Goal: Task Accomplishment & Management: Manage account settings

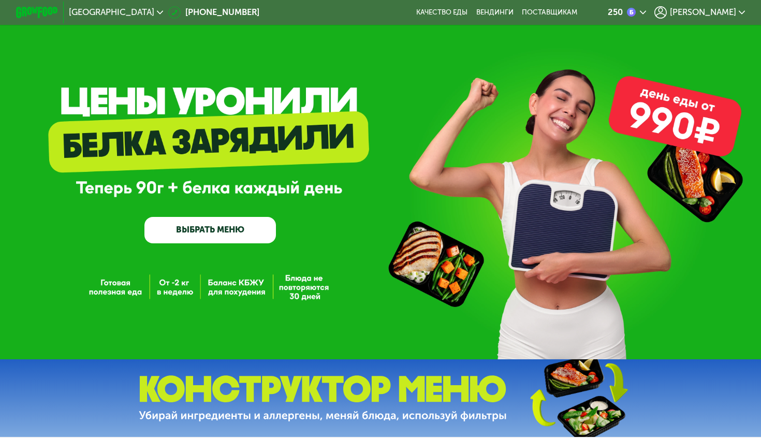
click at [696, 13] on span "[PERSON_NAME]" at bounding box center [703, 12] width 66 height 8
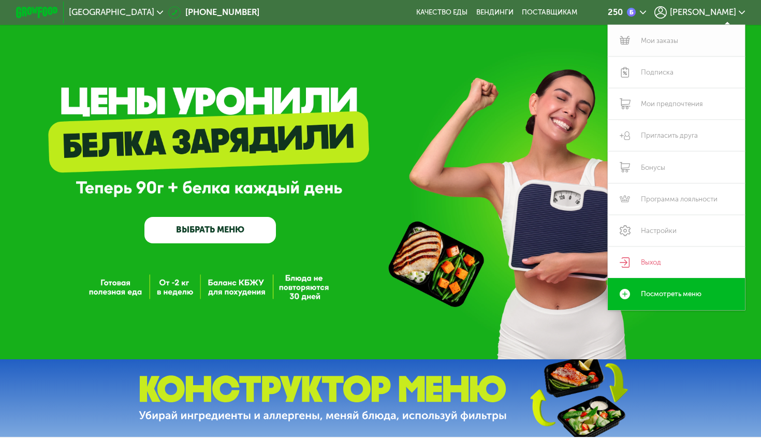
click at [657, 43] on link "Мои заказы" at bounding box center [676, 41] width 137 height 32
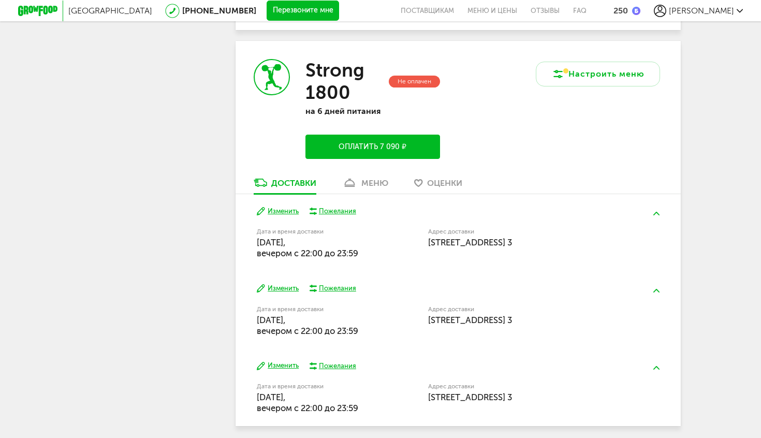
scroll to position [629, 0]
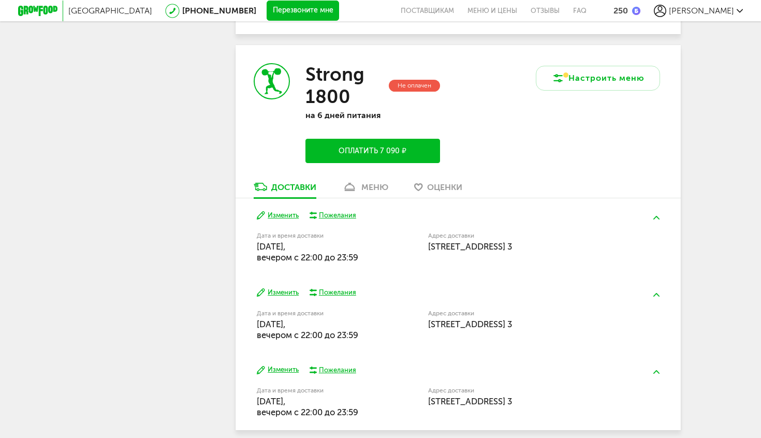
click at [283, 218] on button "Изменить" at bounding box center [278, 216] width 42 height 10
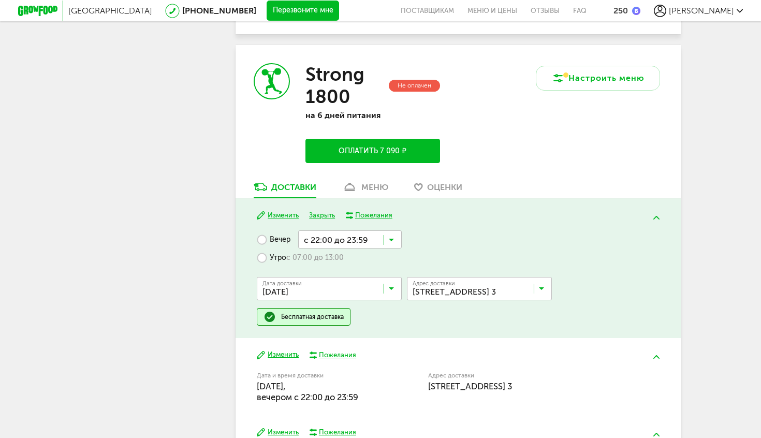
click at [345, 295] on input "Search for option" at bounding box center [331, 291] width 145 height 18
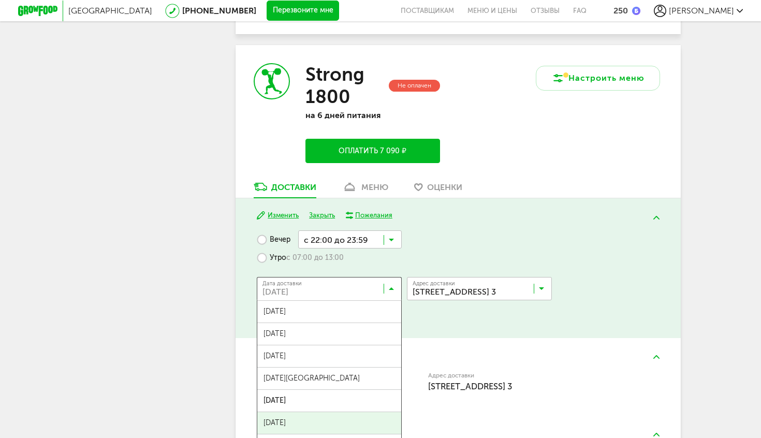
click at [313, 423] on span "[DATE]" at bounding box center [329, 423] width 144 height 22
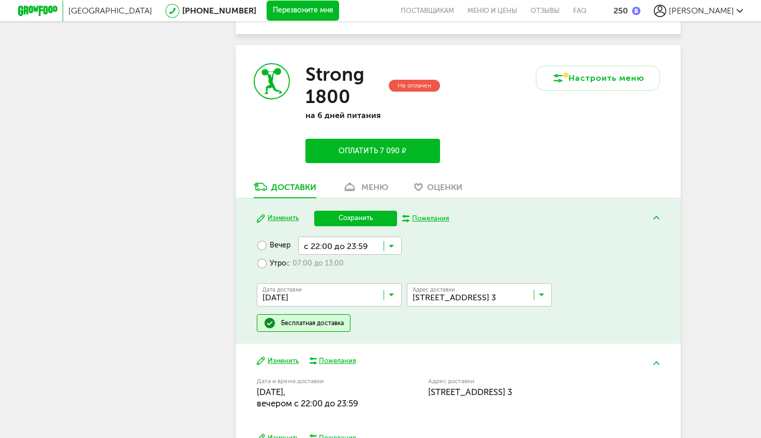
click at [362, 223] on button "Сохранить" at bounding box center [355, 219] width 83 height 16
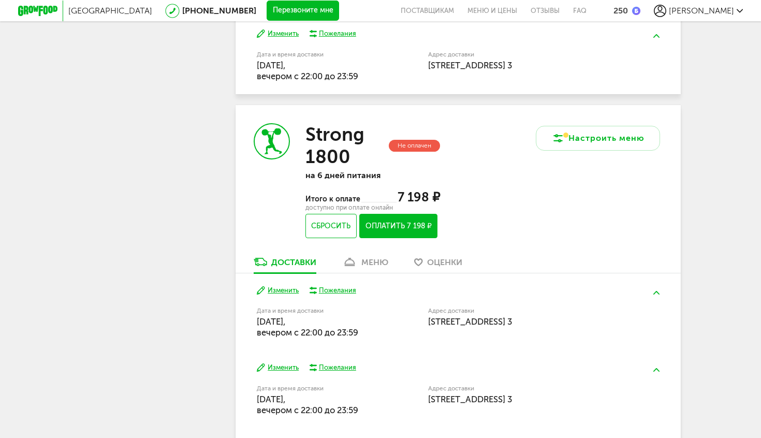
scroll to position [570, 0]
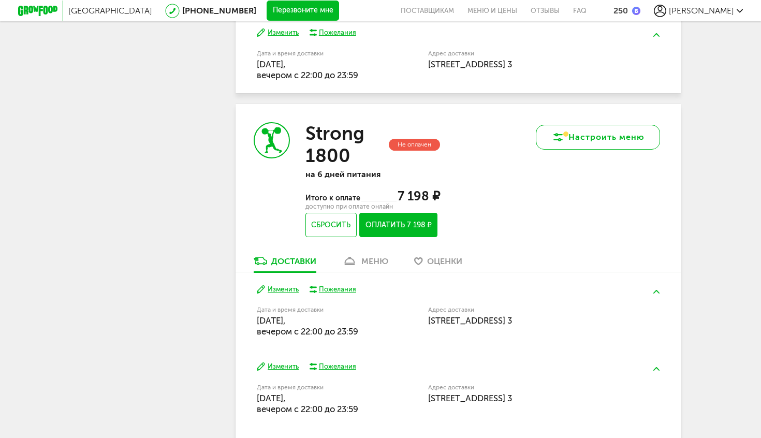
click at [586, 135] on button "Настроить меню" at bounding box center [598, 137] width 124 height 25
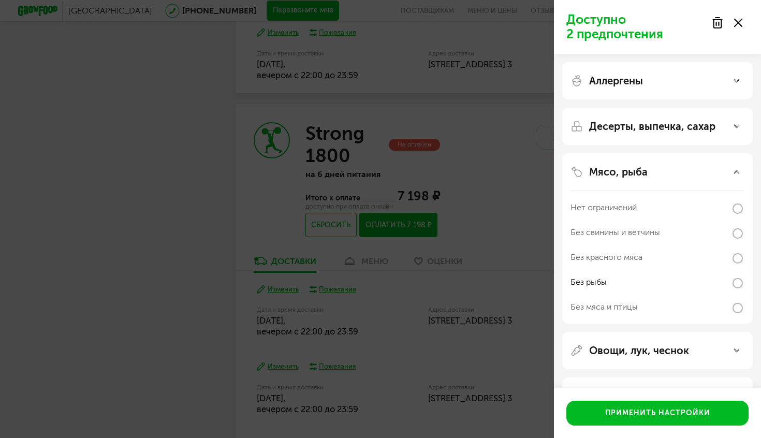
click at [699, 343] on div "Овощи, лук, чеснок" at bounding box center [657, 350] width 190 height 37
click at [692, 353] on div "Овощи, лук, чеснок" at bounding box center [657, 350] width 174 height 12
click at [693, 77] on div "Аллергены" at bounding box center [657, 81] width 174 height 12
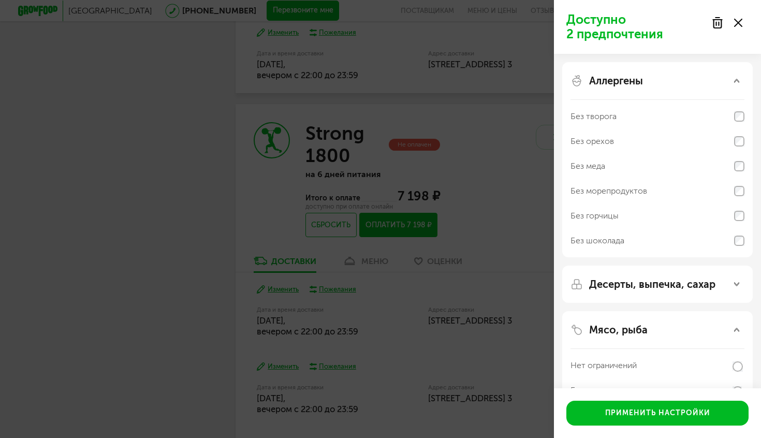
click at [636, 218] on div "Без горчицы" at bounding box center [657, 215] width 174 height 25
click at [715, 83] on div "Аллергены" at bounding box center [657, 81] width 174 height 12
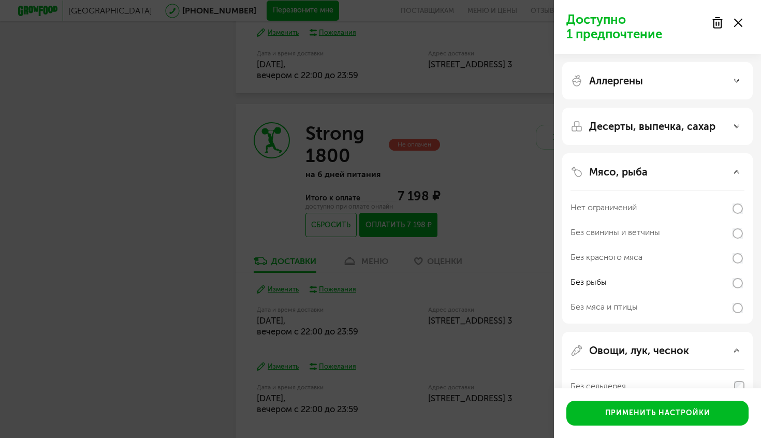
click at [673, 127] on p "Десерты, выпечка, сахар" at bounding box center [652, 126] width 126 height 12
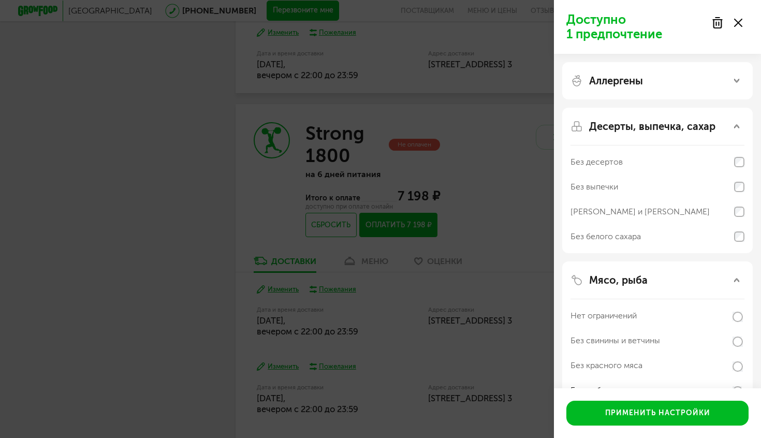
click at [673, 127] on p "Десерты, выпечка, сахар" at bounding box center [652, 126] width 126 height 12
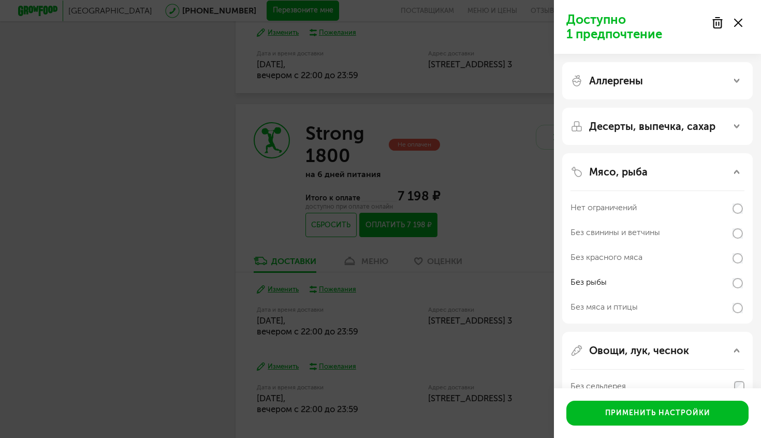
click at [650, 169] on div "Мясо, рыба" at bounding box center [657, 172] width 174 height 12
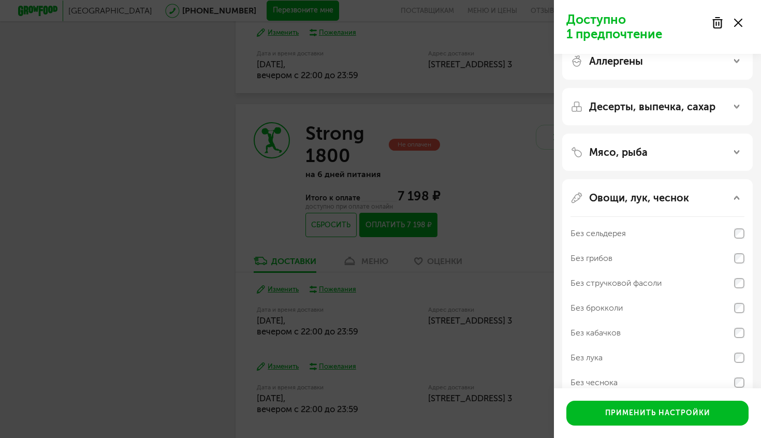
scroll to position [22, 0]
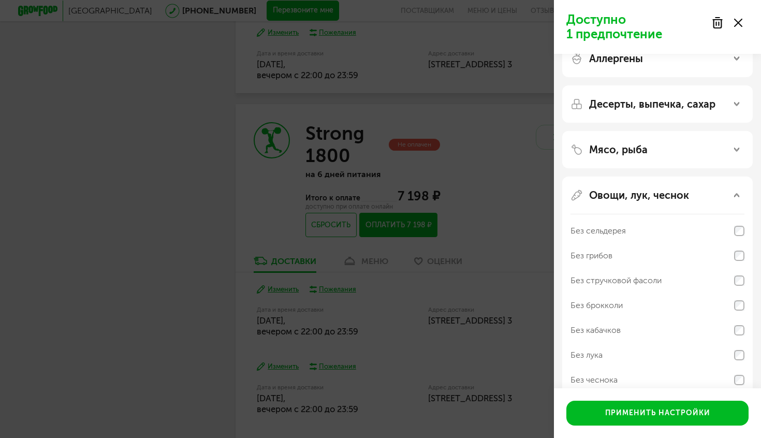
click at [609, 252] on div "Без грибов" at bounding box center [591, 255] width 42 height 12
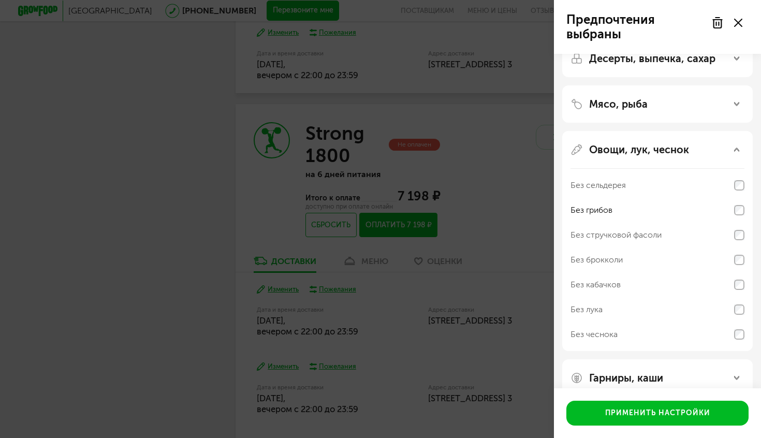
scroll to position [86, 0]
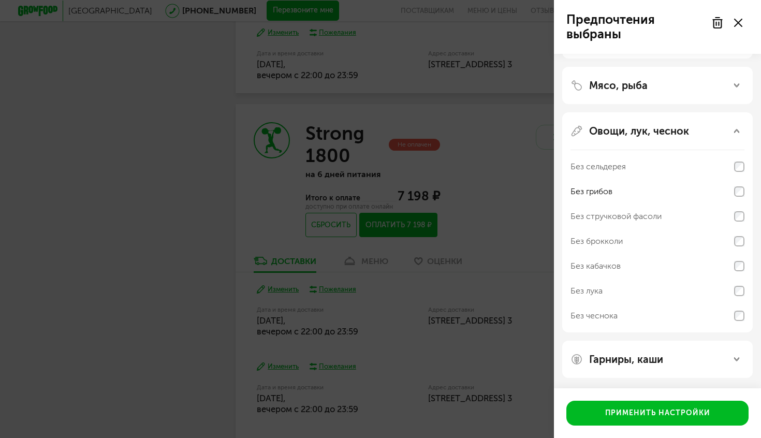
click at [631, 363] on p "Гарниры, каши" at bounding box center [626, 359] width 74 height 12
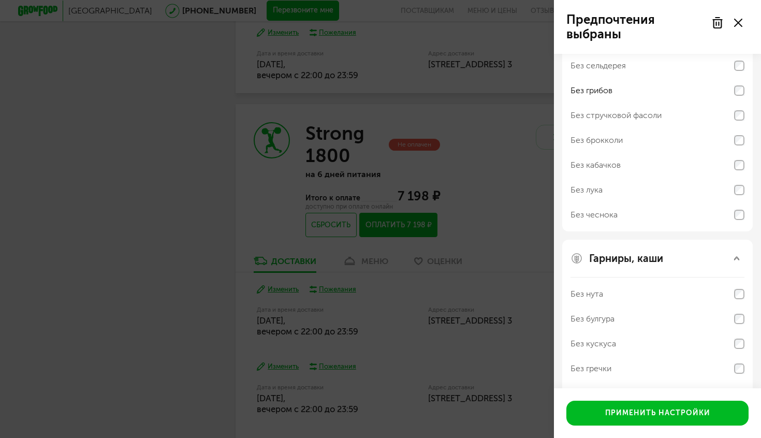
scroll to position [219, 0]
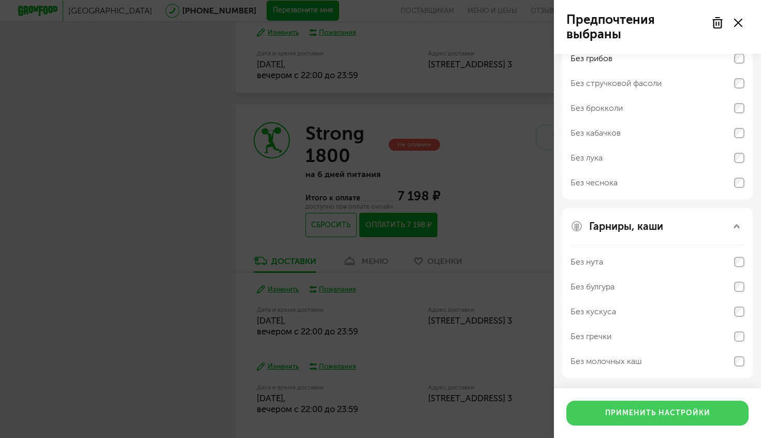
click at [629, 409] on button "Применить настройки" at bounding box center [657, 413] width 182 height 25
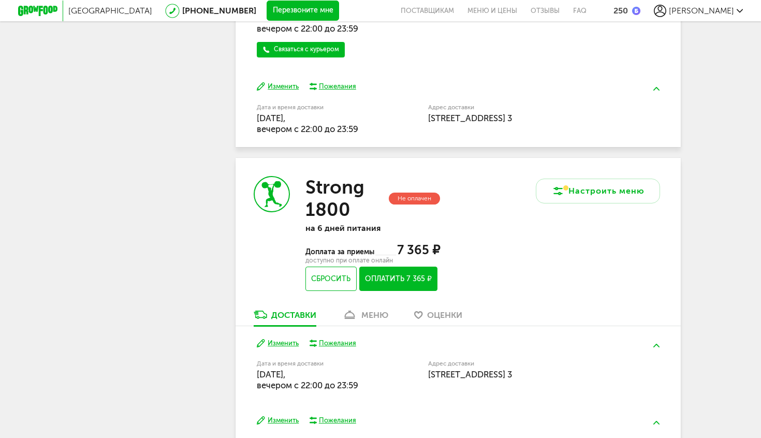
scroll to position [517, 0]
